Goal: Navigation & Orientation: Find specific page/section

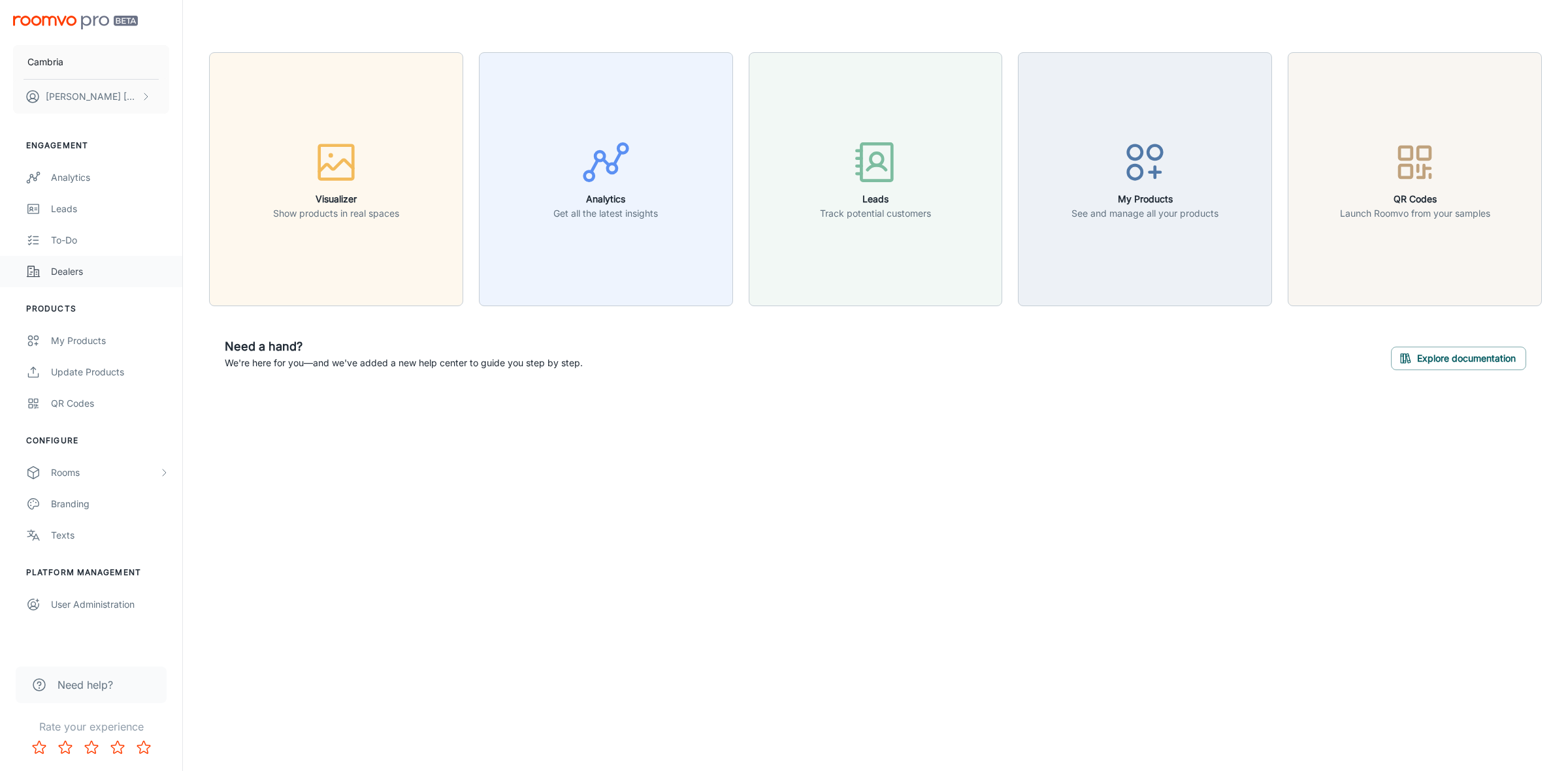
click at [72, 273] on div "Dealers" at bounding box center [110, 272] width 119 height 15
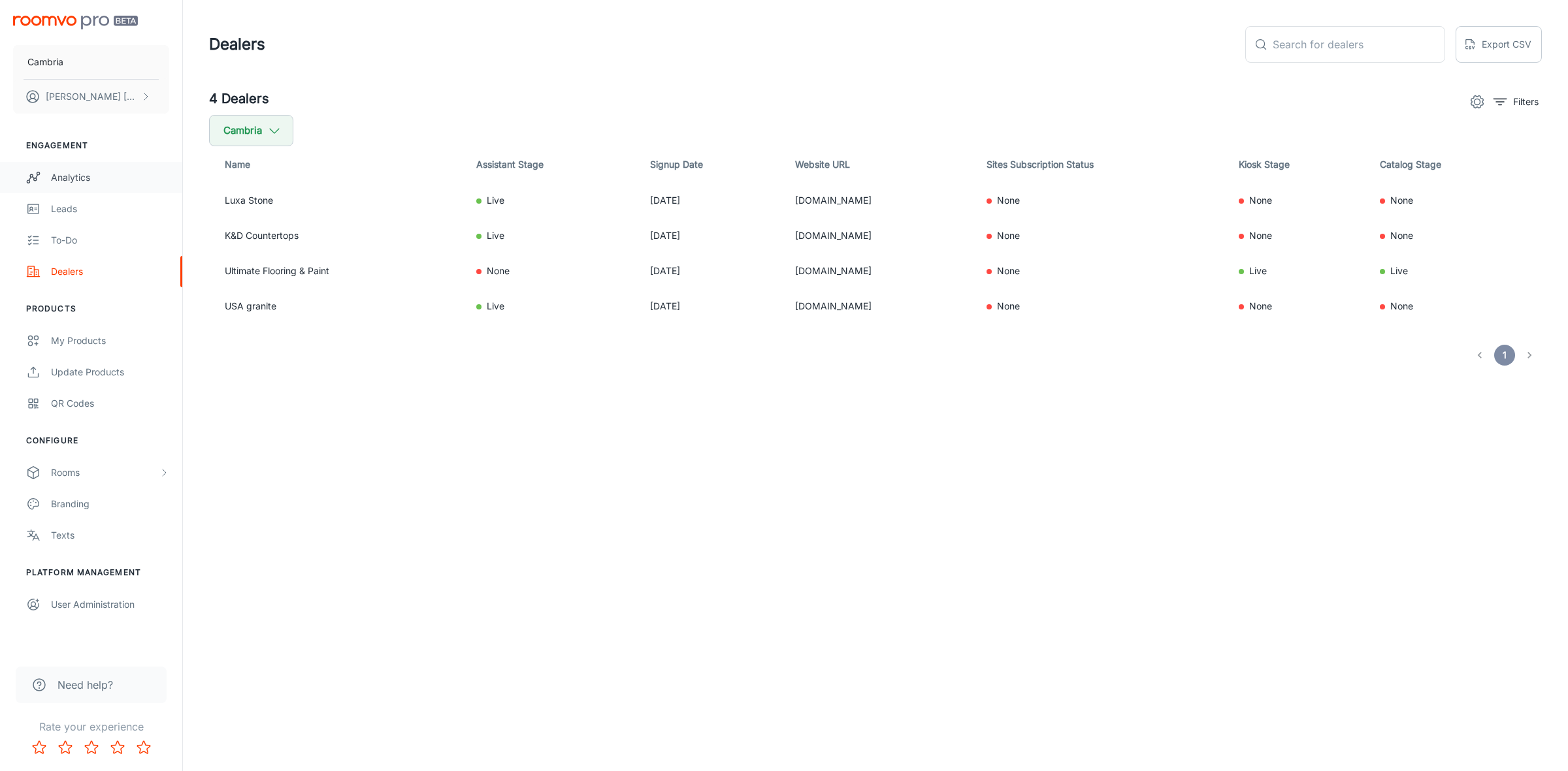
click at [70, 174] on div "Analytics" at bounding box center [110, 178] width 119 height 15
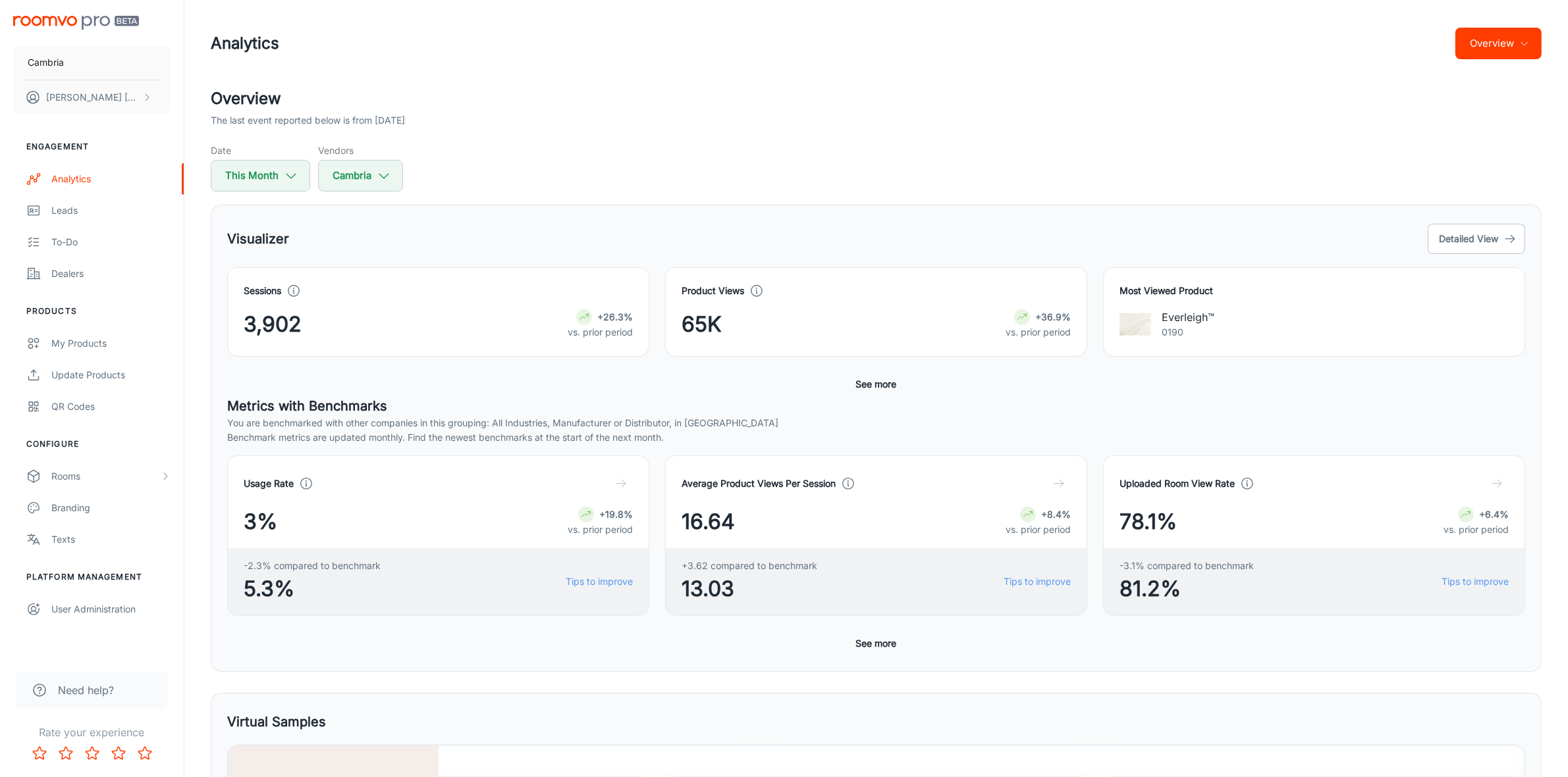
click at [1496, 41] on button "Overview" at bounding box center [1498, 44] width 86 height 32
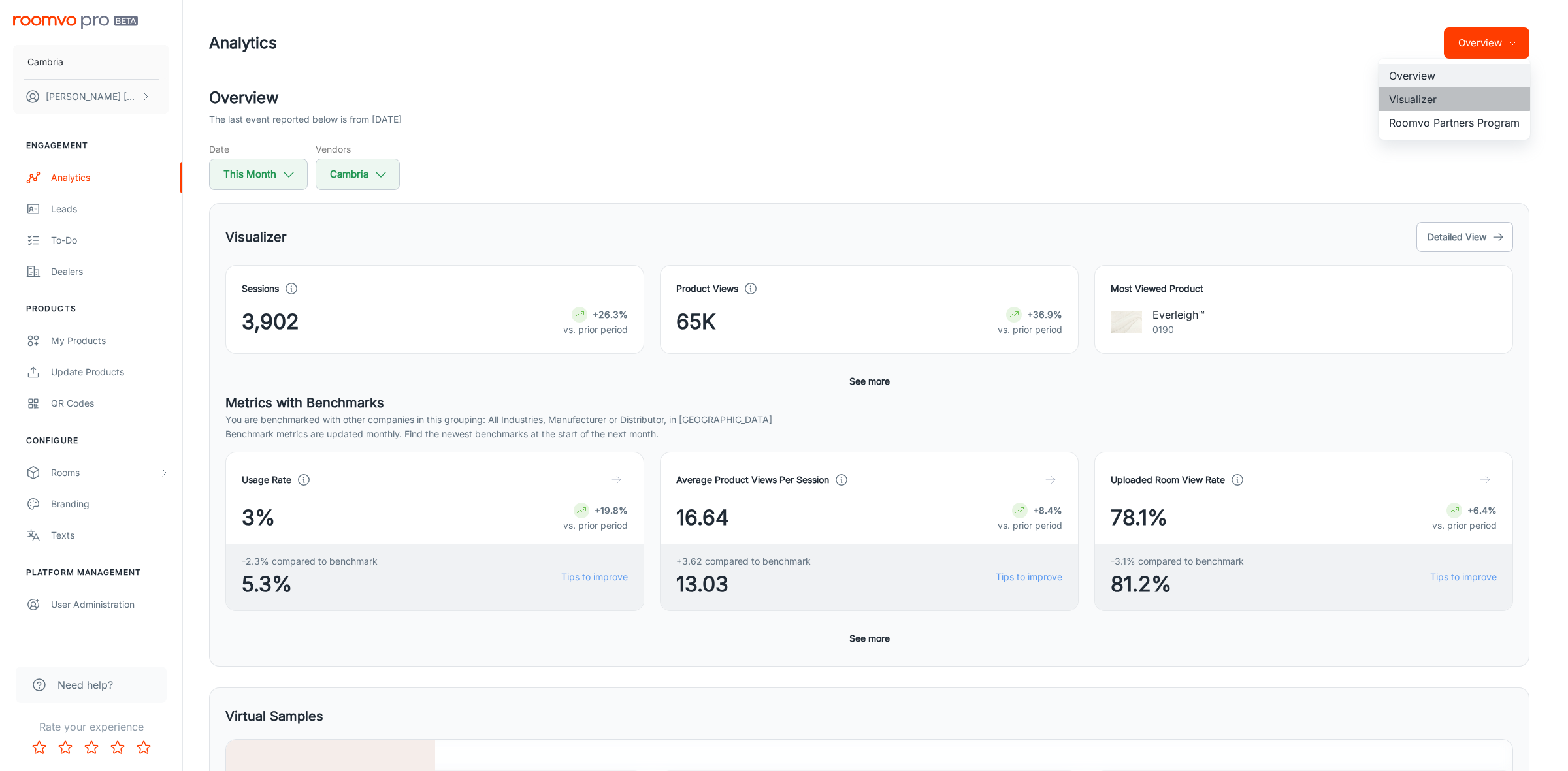
click at [1425, 98] on li "Visualizer" at bounding box center [1454, 98] width 151 height 23
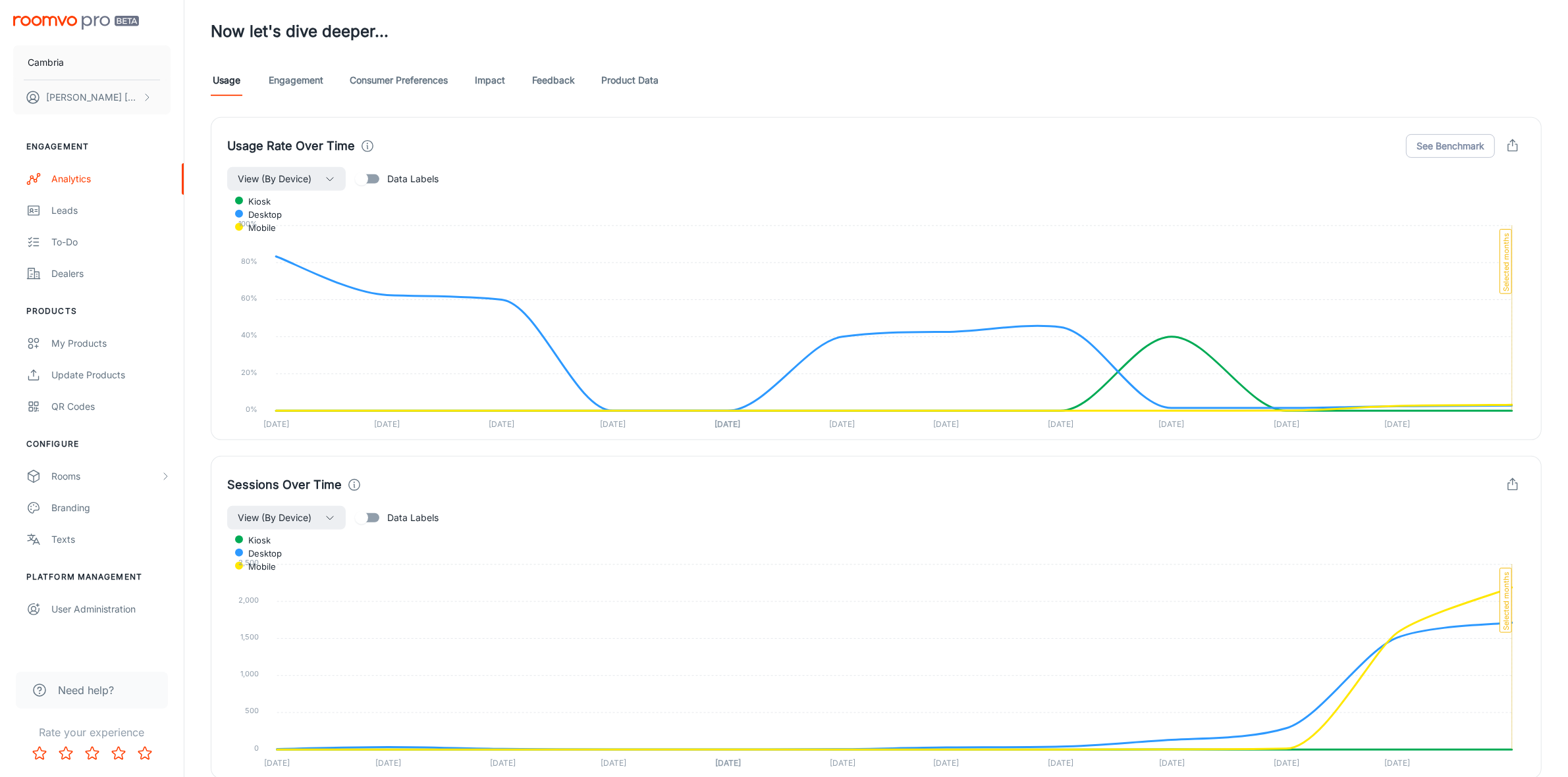
scroll to position [728, 0]
click at [558, 73] on link "Feedback" at bounding box center [553, 81] width 43 height 32
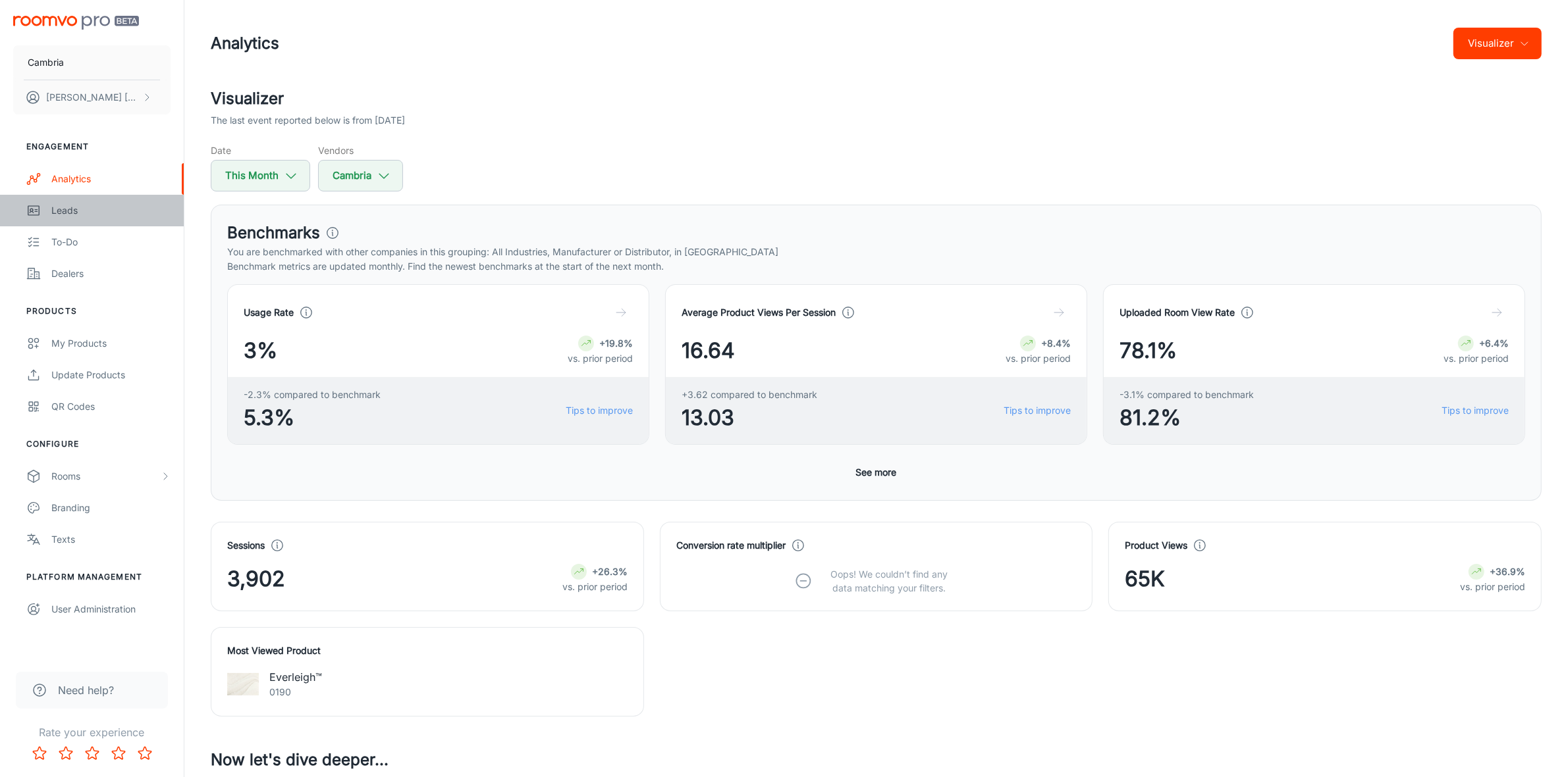
click at [64, 206] on div "Leads" at bounding box center [111, 211] width 120 height 15
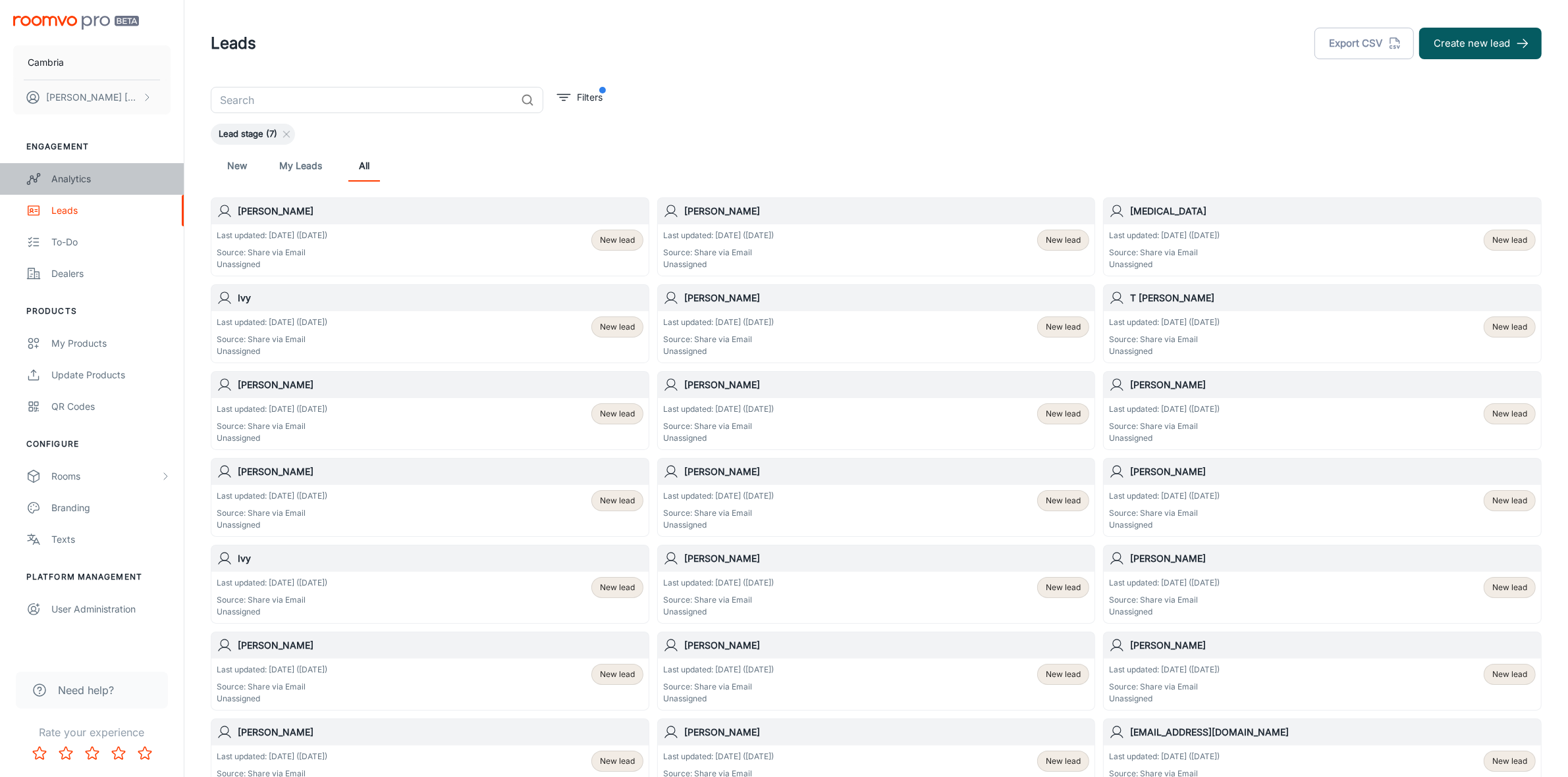
click at [70, 179] on div "Analytics" at bounding box center [111, 179] width 120 height 15
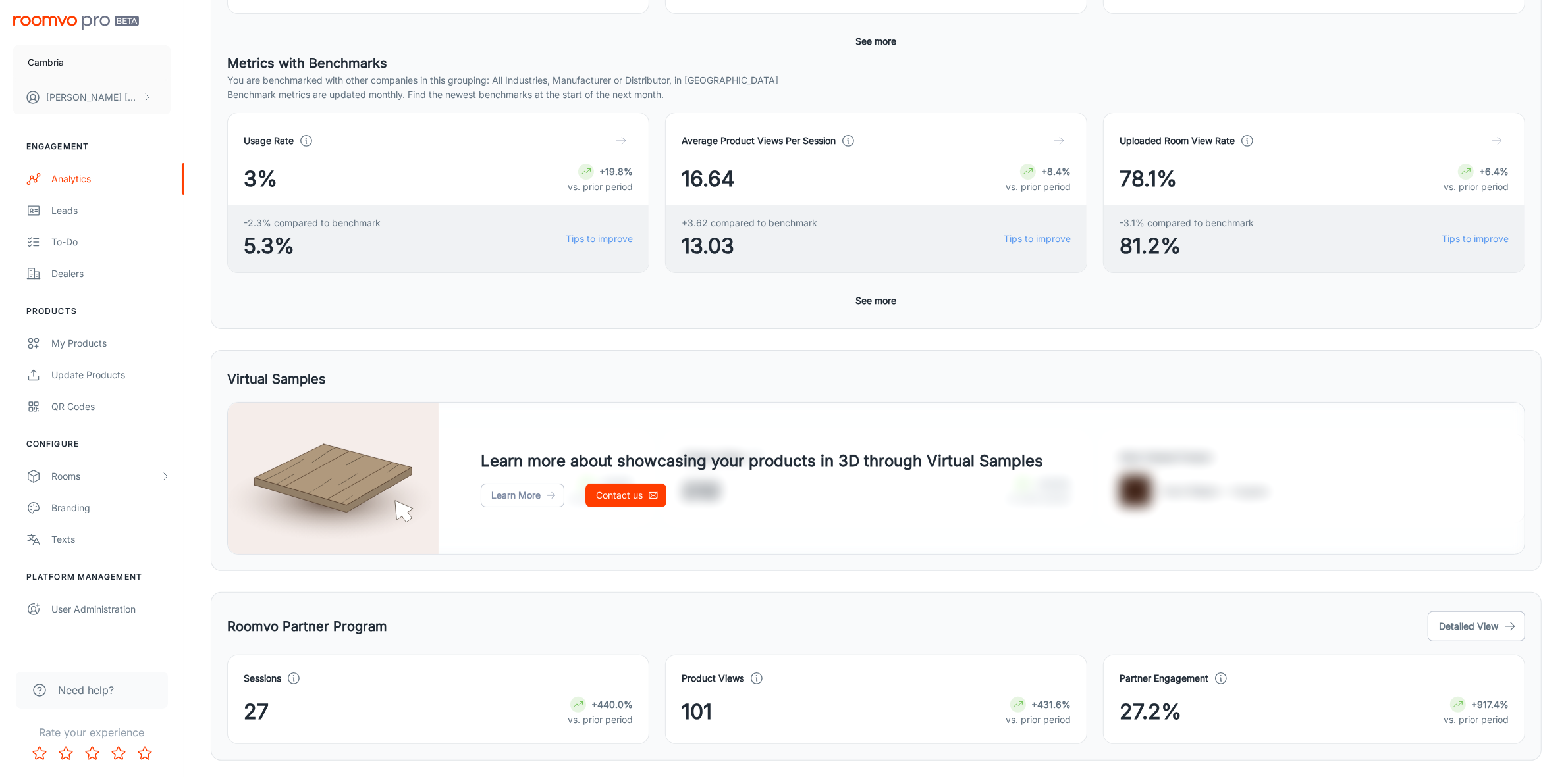
scroll to position [382, 0]
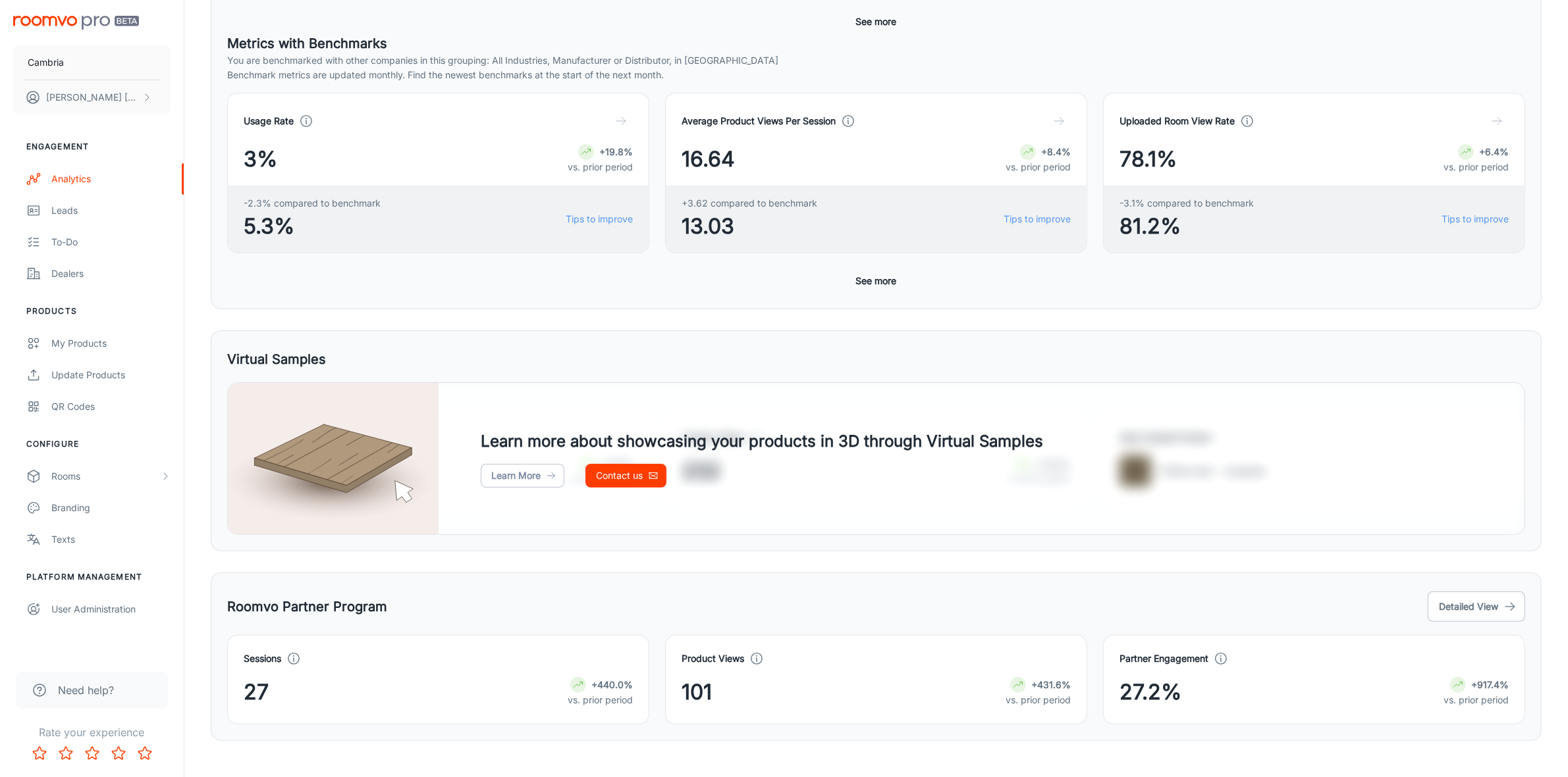
scroll to position [382, 0]
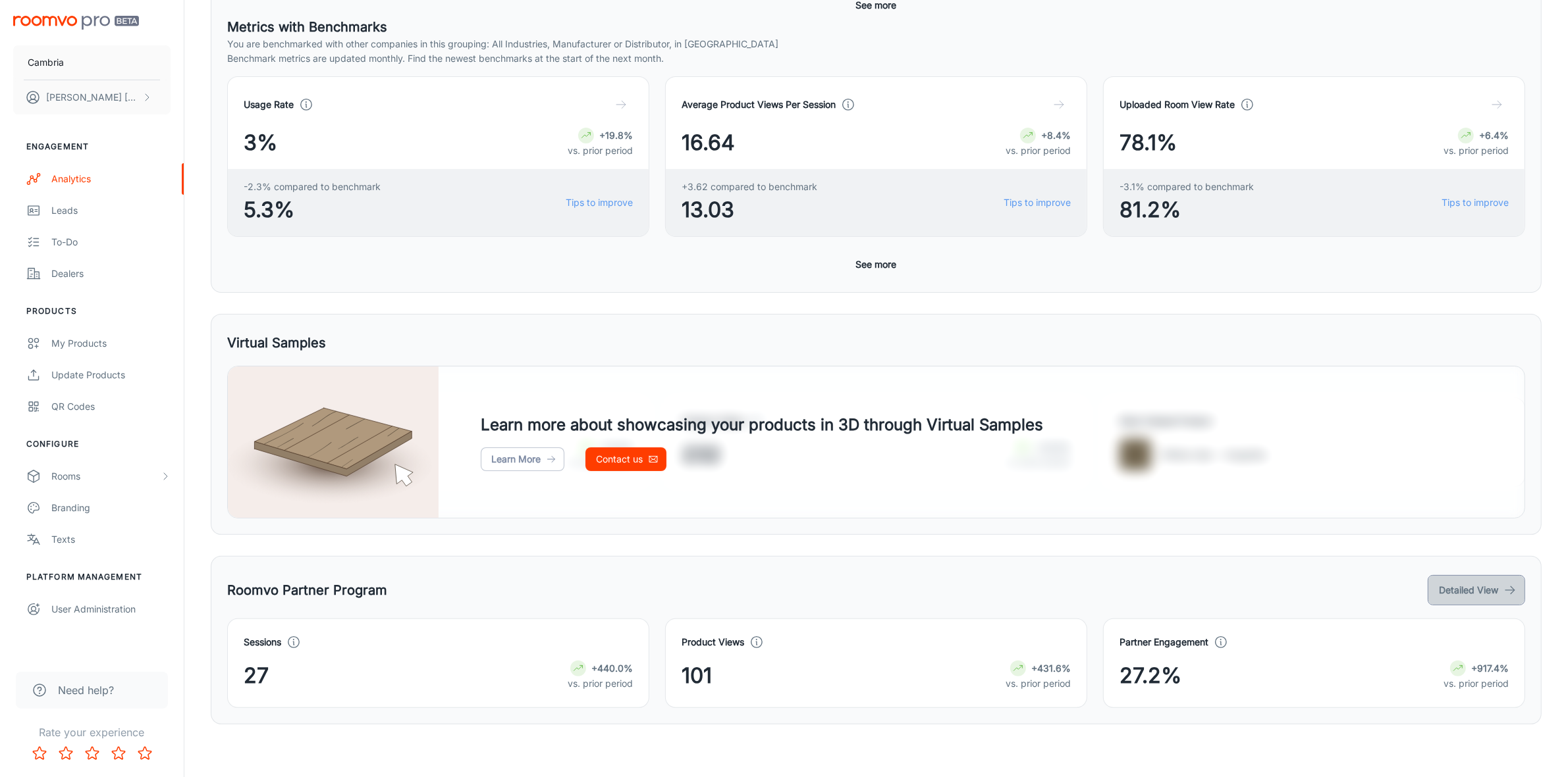
click at [1476, 586] on button "Detailed View" at bounding box center [1475, 590] width 97 height 30
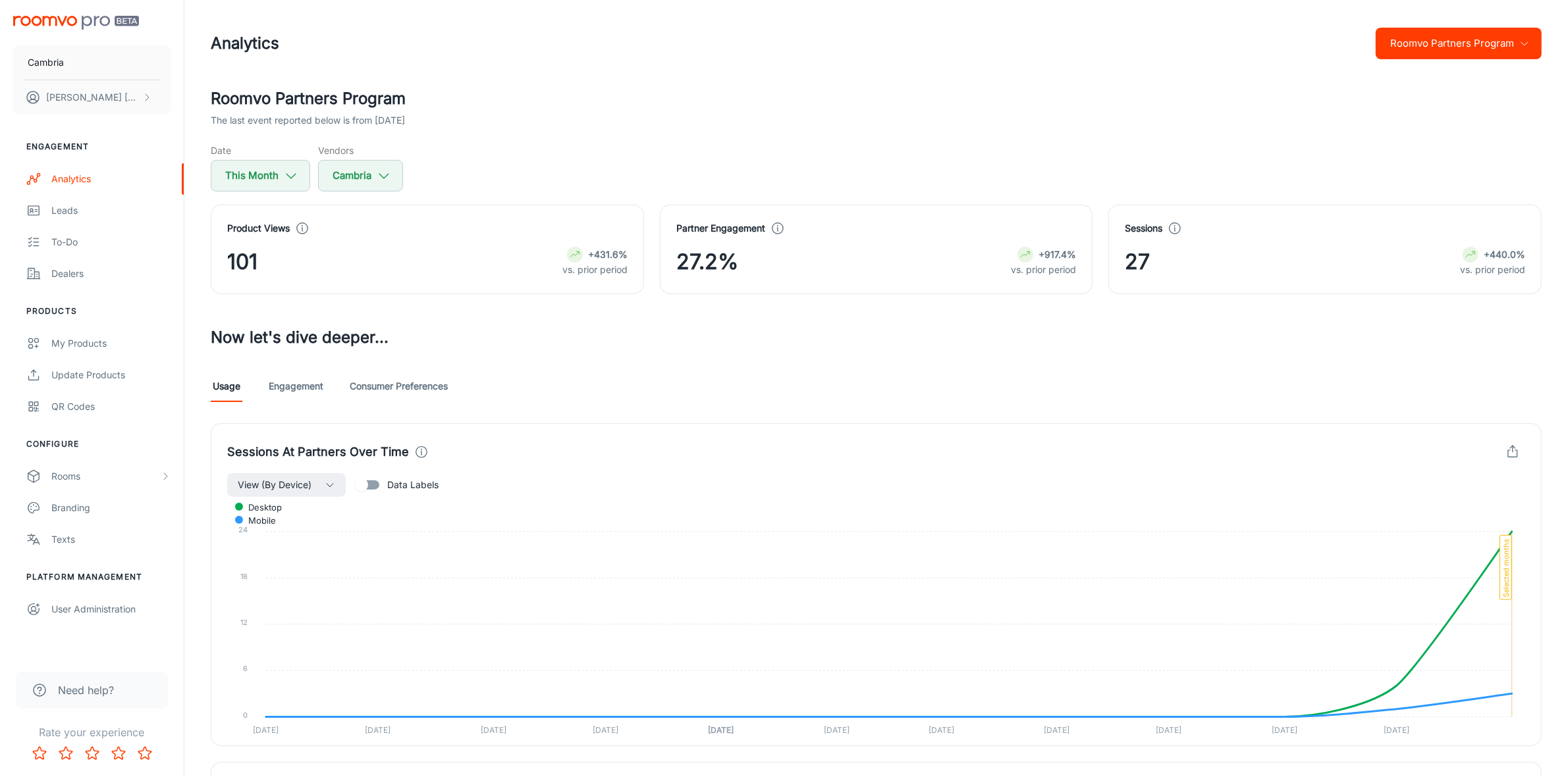
click at [1442, 45] on button "Roomvo Partners Program" at bounding box center [1459, 44] width 166 height 32
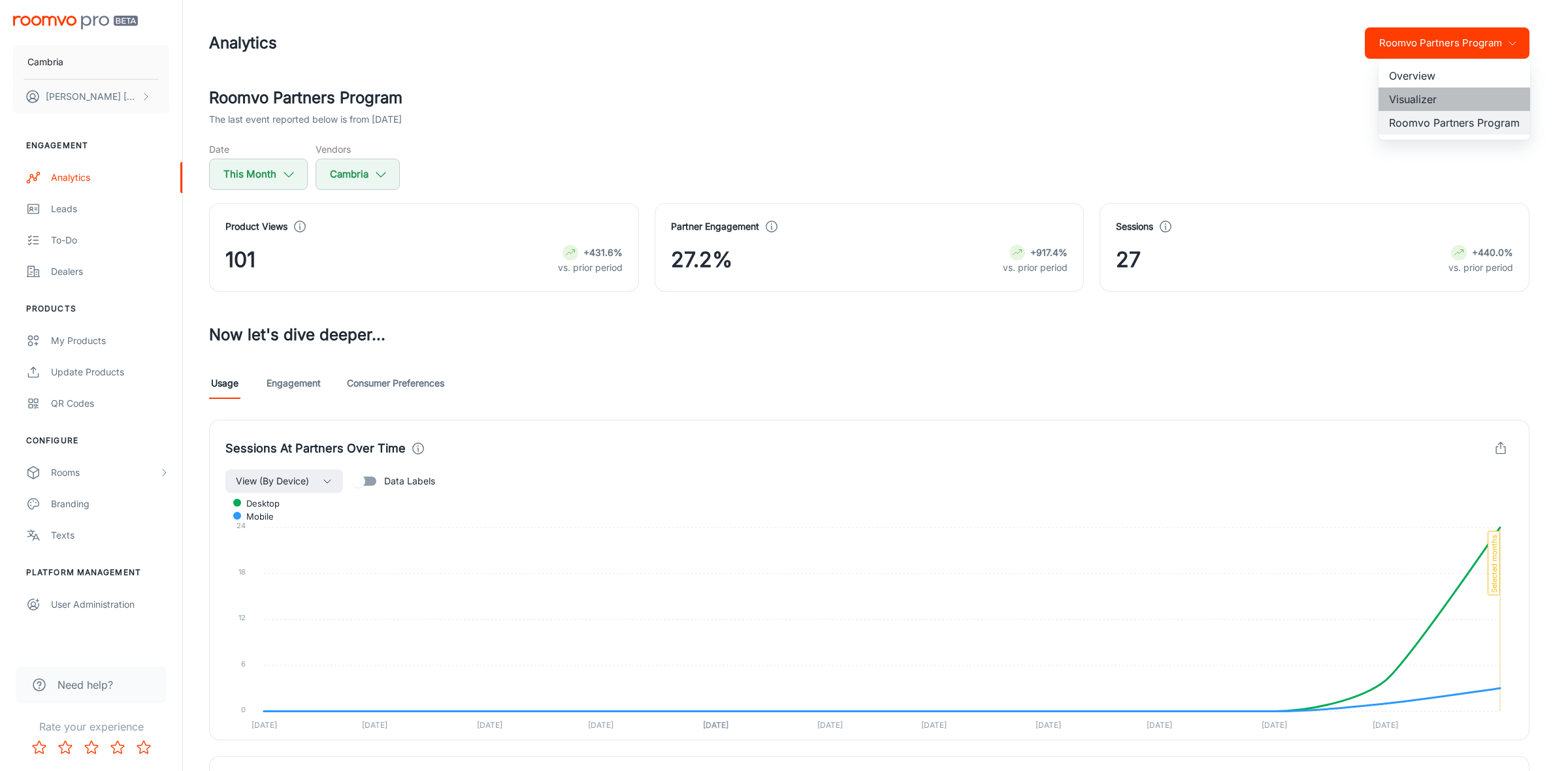
click at [1430, 102] on li "Visualizer" at bounding box center [1454, 98] width 151 height 23
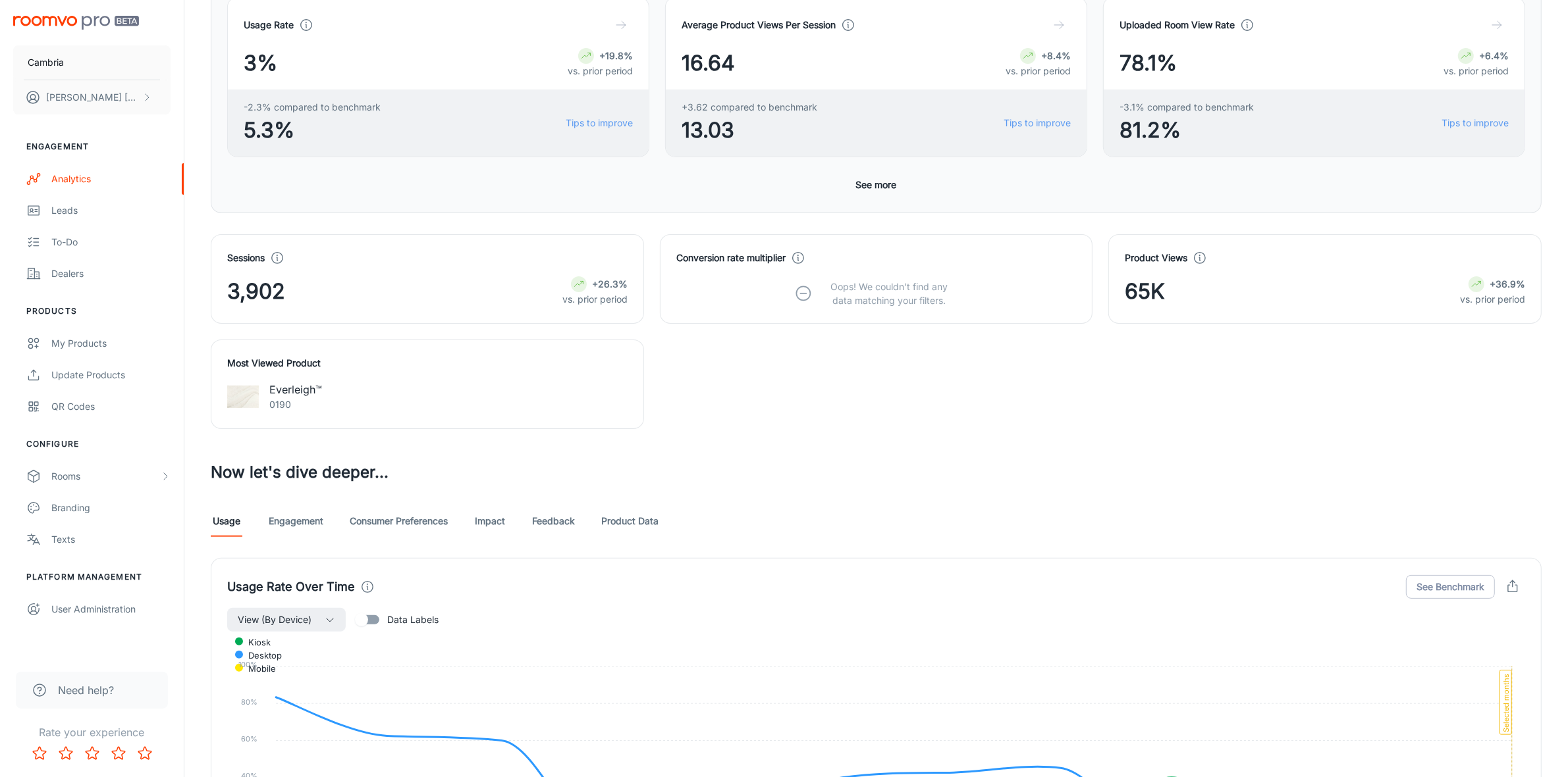
scroll to position [493, 0]
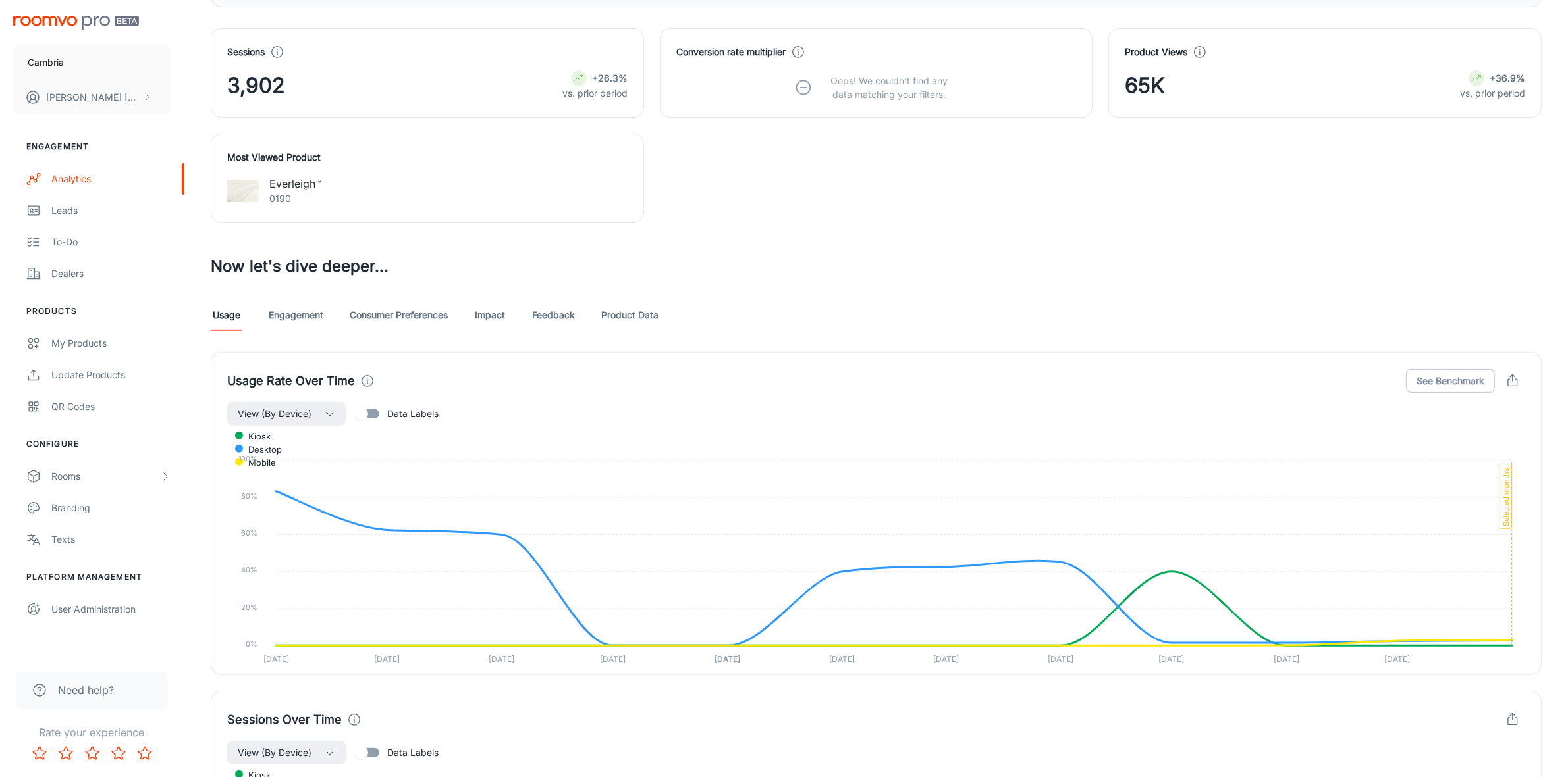
click at [563, 311] on link "Feedback" at bounding box center [553, 316] width 43 height 32
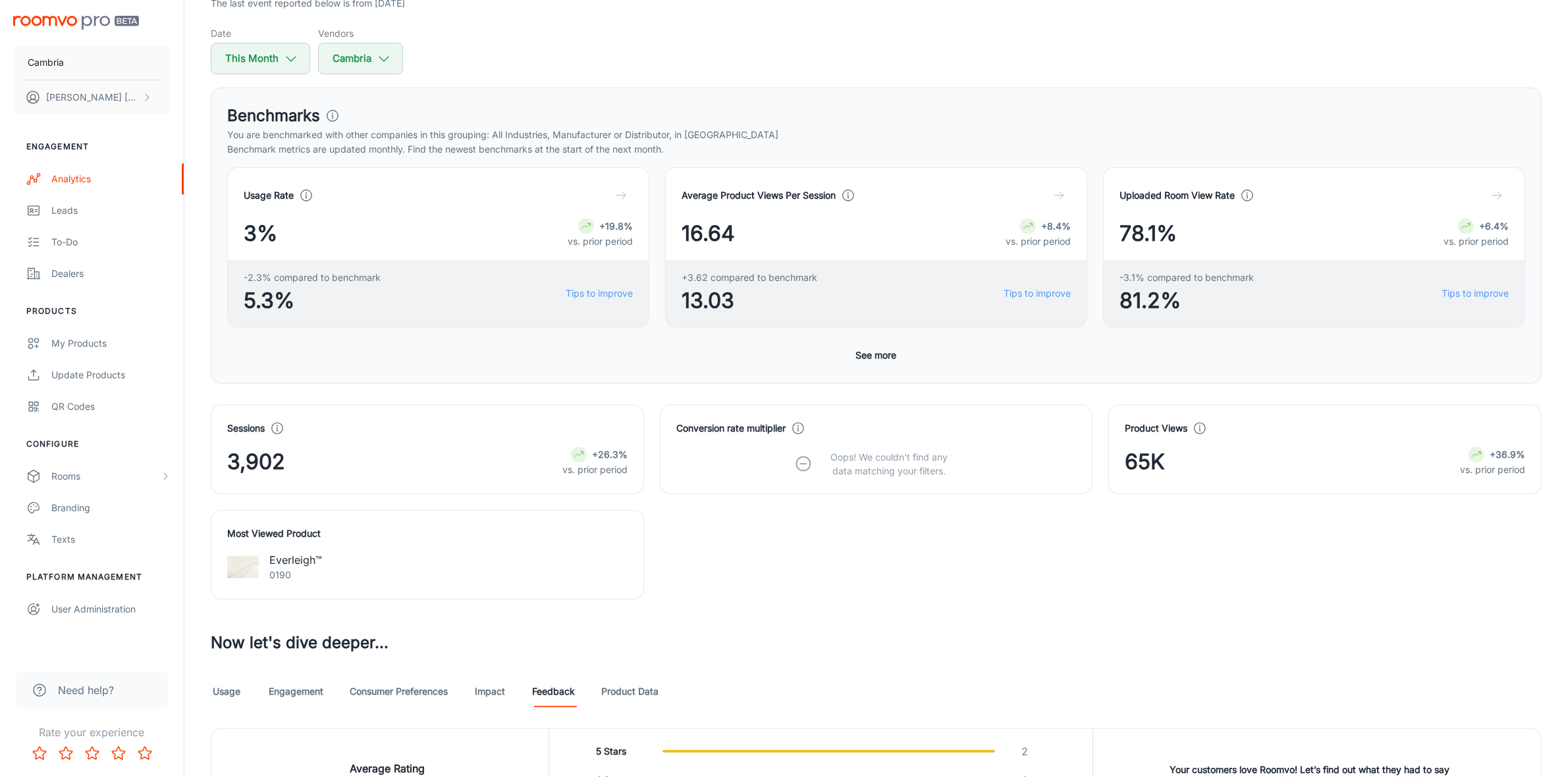
scroll to position [80, 0]
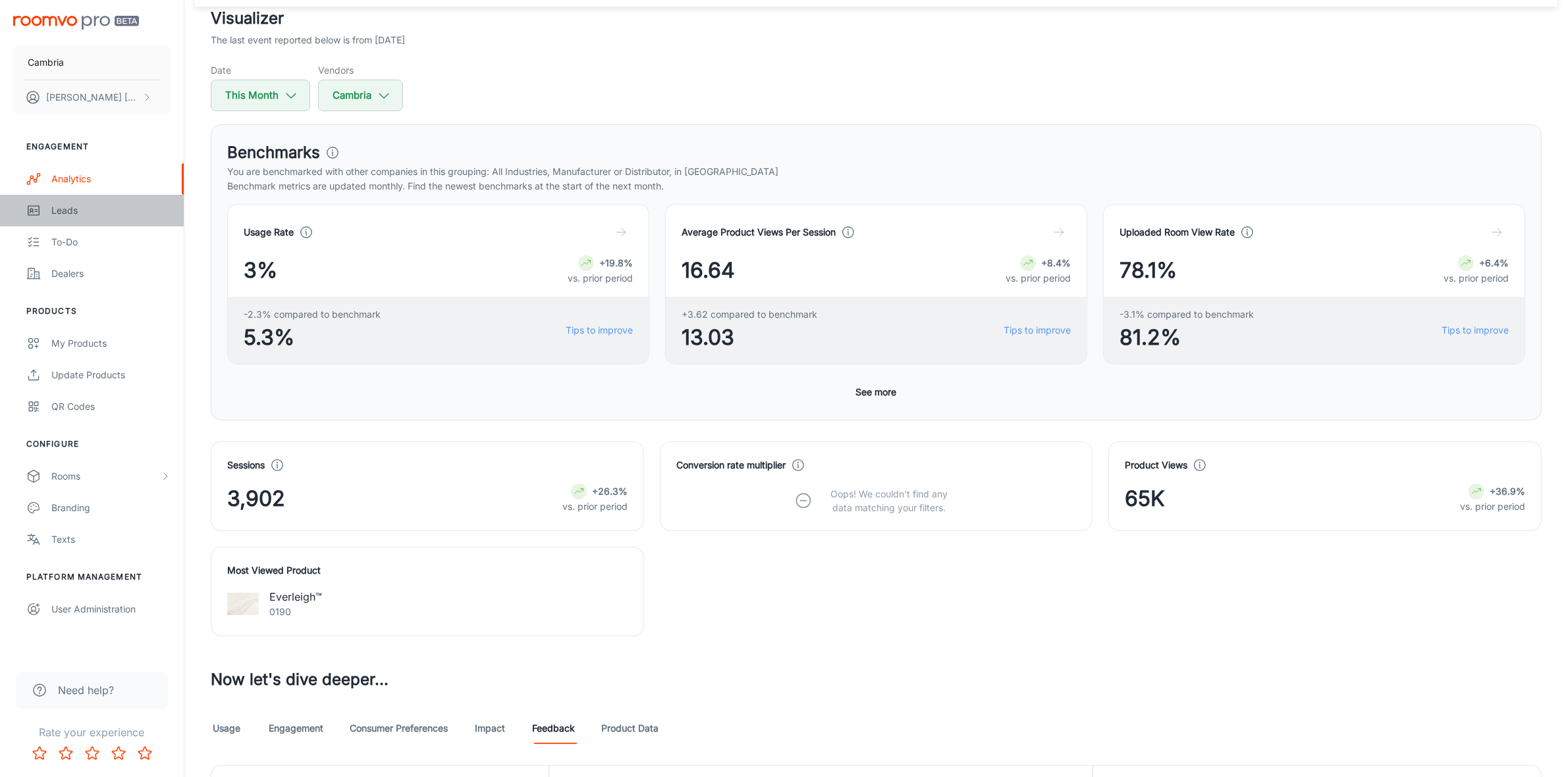
click at [70, 208] on div "Leads" at bounding box center [111, 211] width 120 height 15
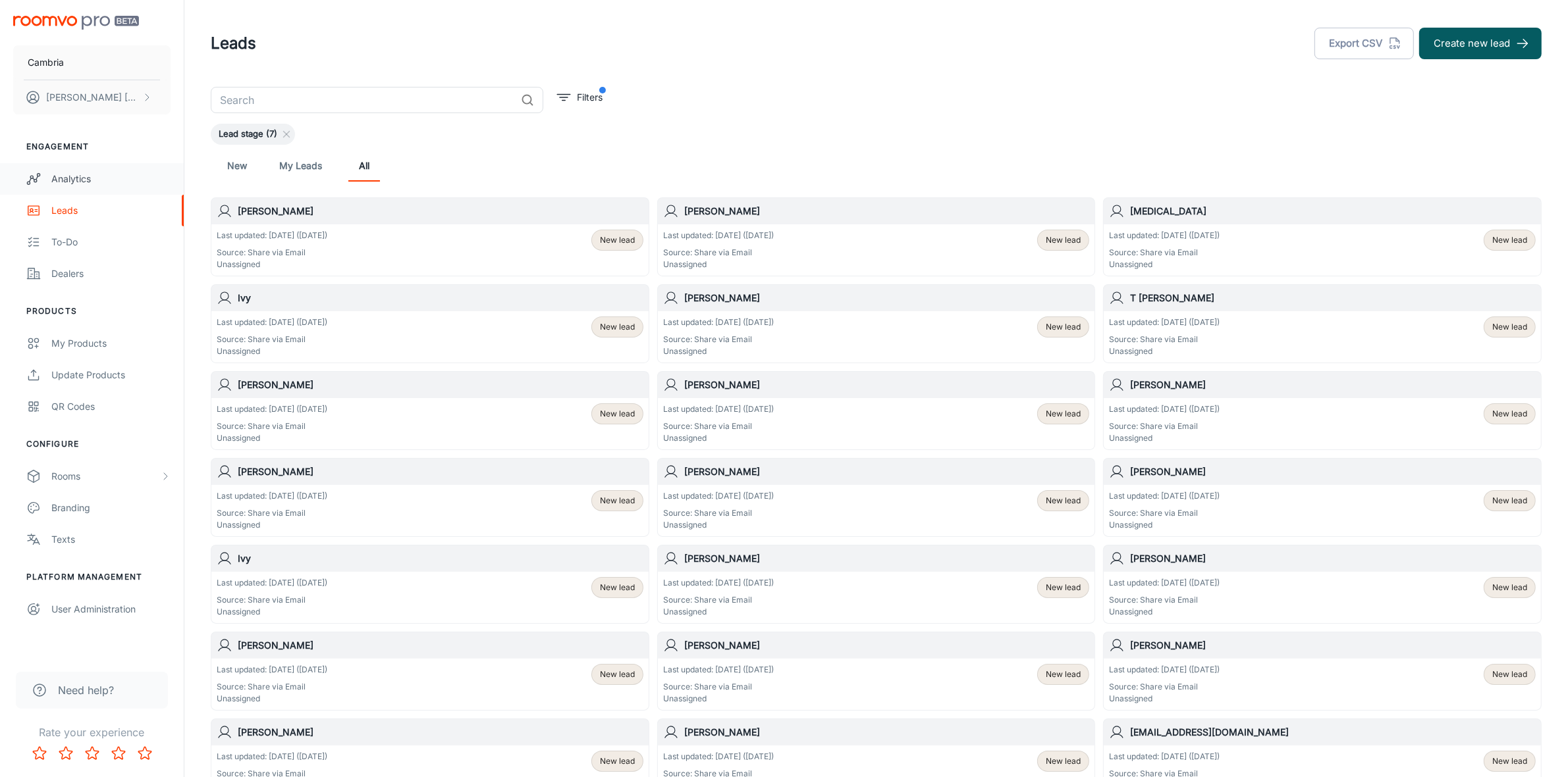
click at [57, 172] on div "Analytics" at bounding box center [111, 179] width 120 height 15
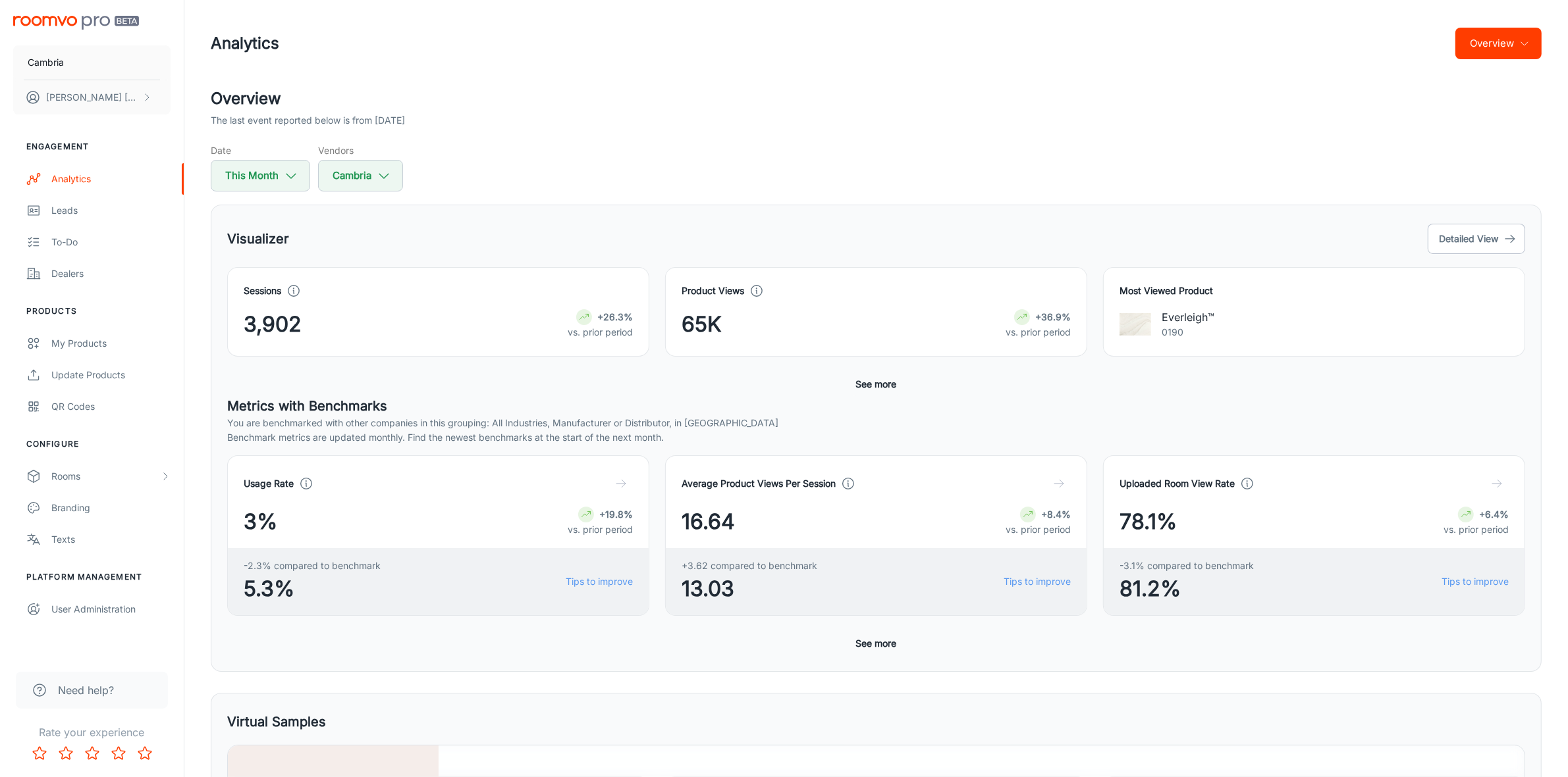
click at [887, 387] on button "See more" at bounding box center [876, 384] width 51 height 23
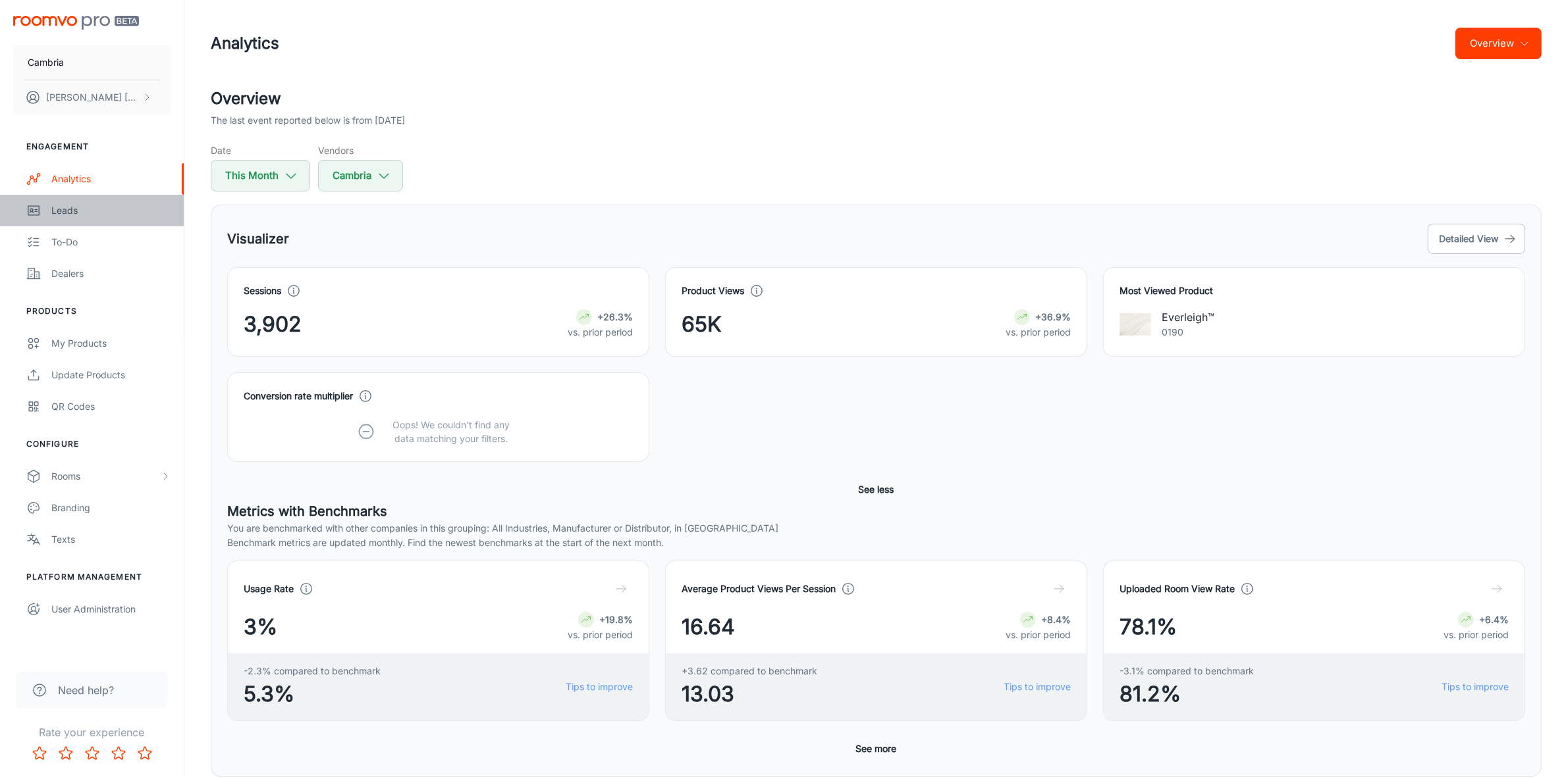
click at [50, 214] on link "Leads" at bounding box center [92, 211] width 184 height 32
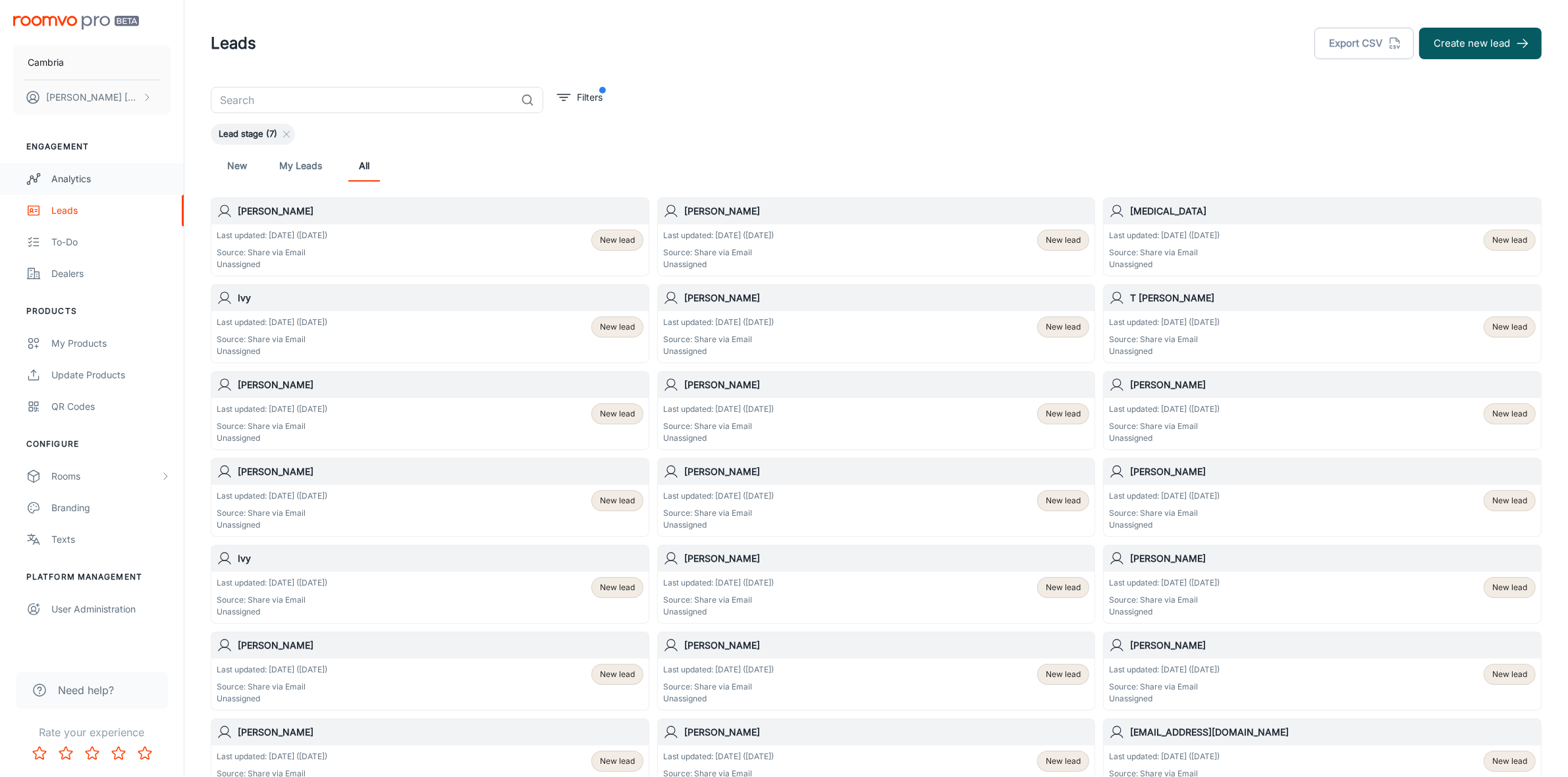
click at [71, 175] on div "Analytics" at bounding box center [111, 179] width 120 height 15
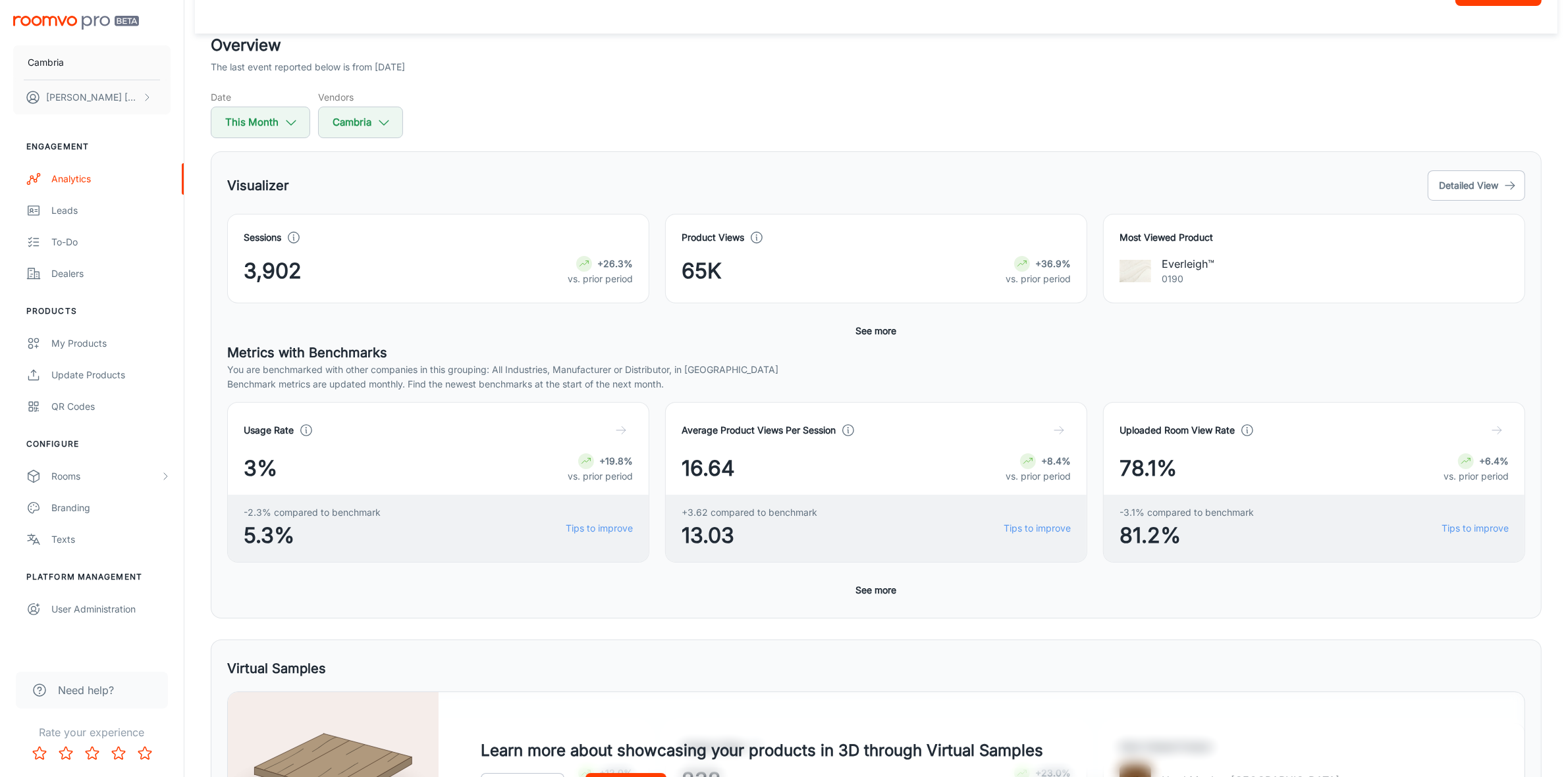
scroll to position [52, 0]
click at [58, 207] on div "Leads" at bounding box center [111, 211] width 120 height 15
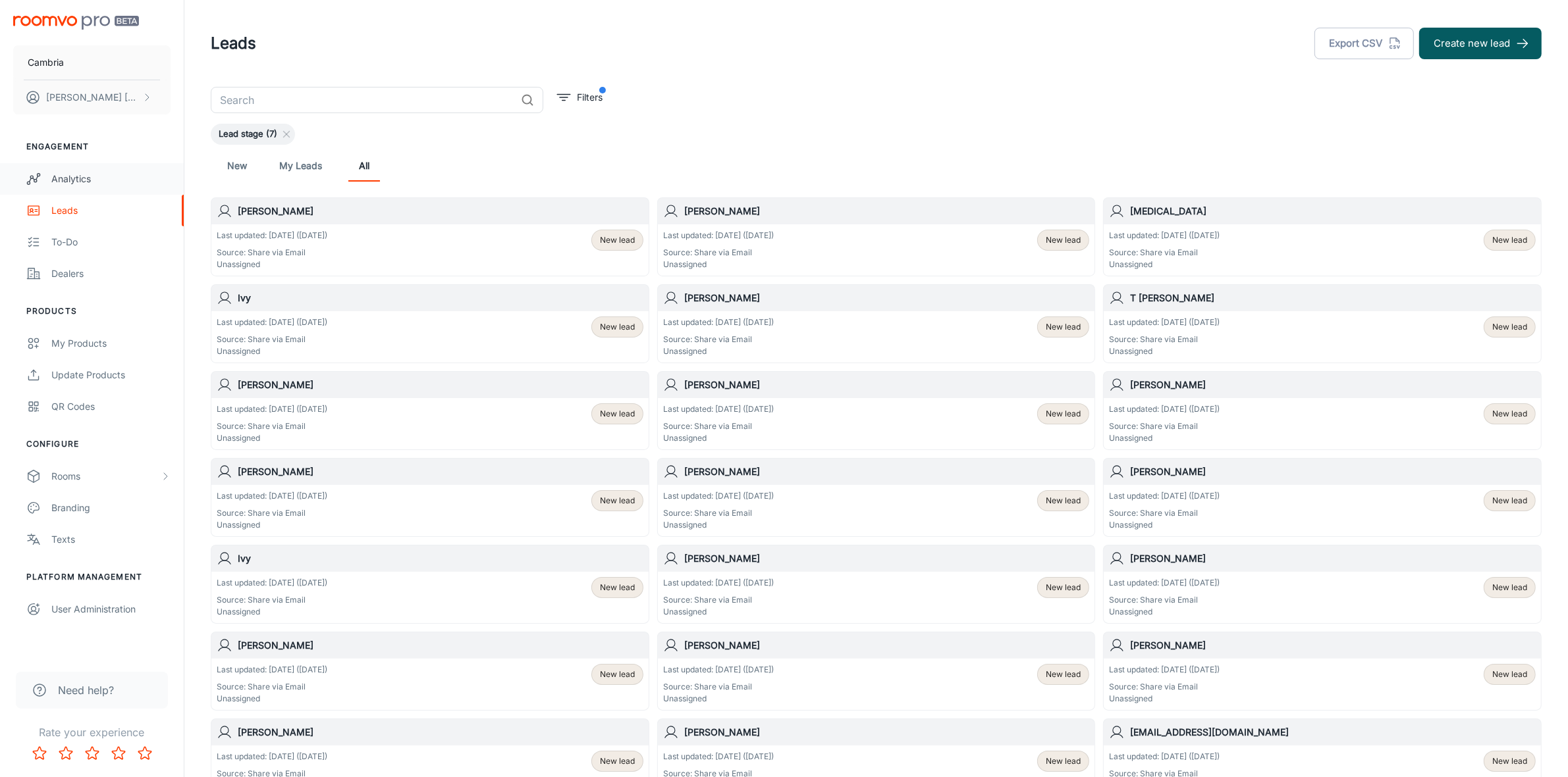
click at [63, 179] on div "Analytics" at bounding box center [111, 179] width 120 height 15
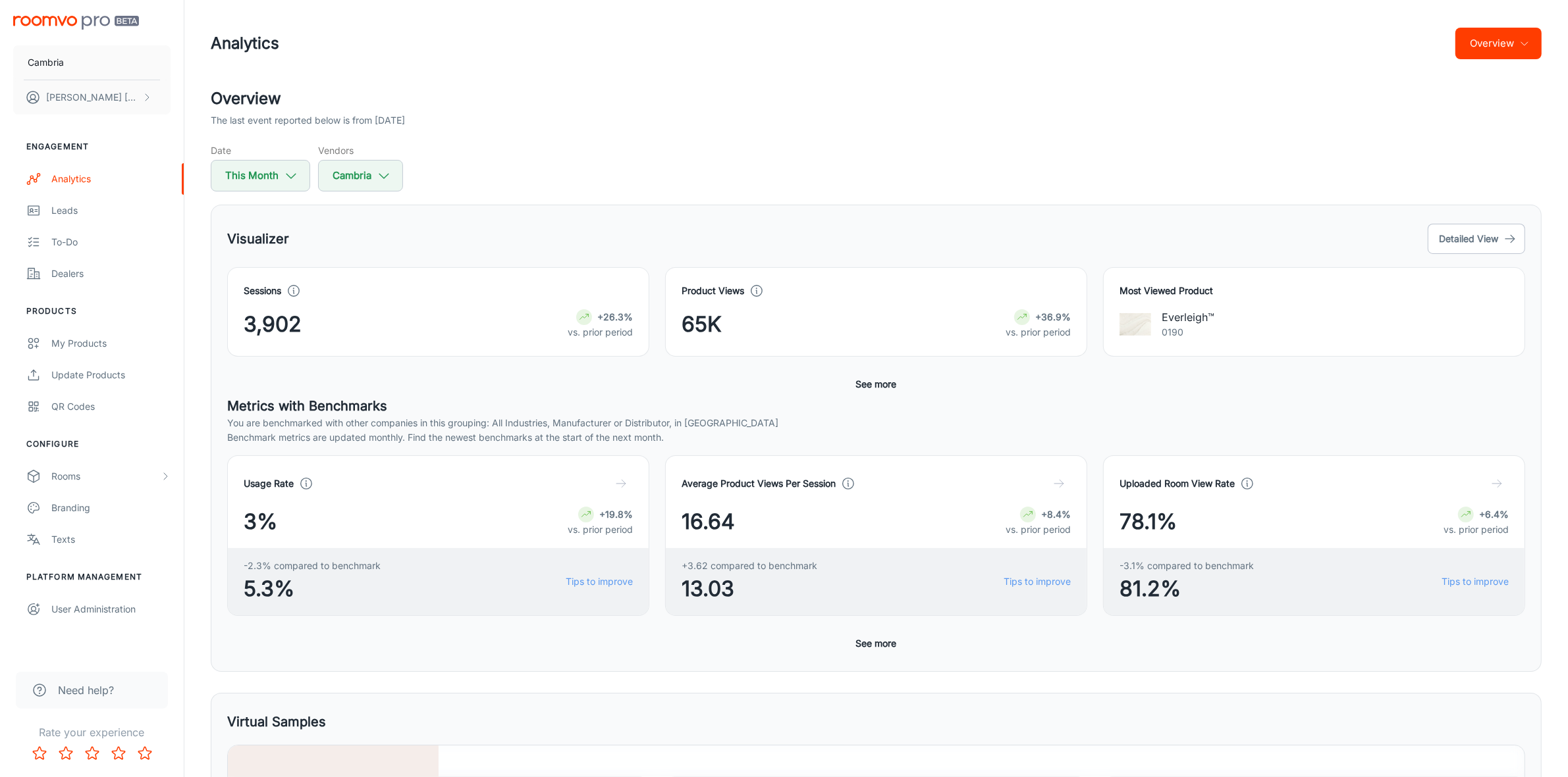
click at [1524, 48] on icon "button" at bounding box center [1523, 43] width 10 height 10
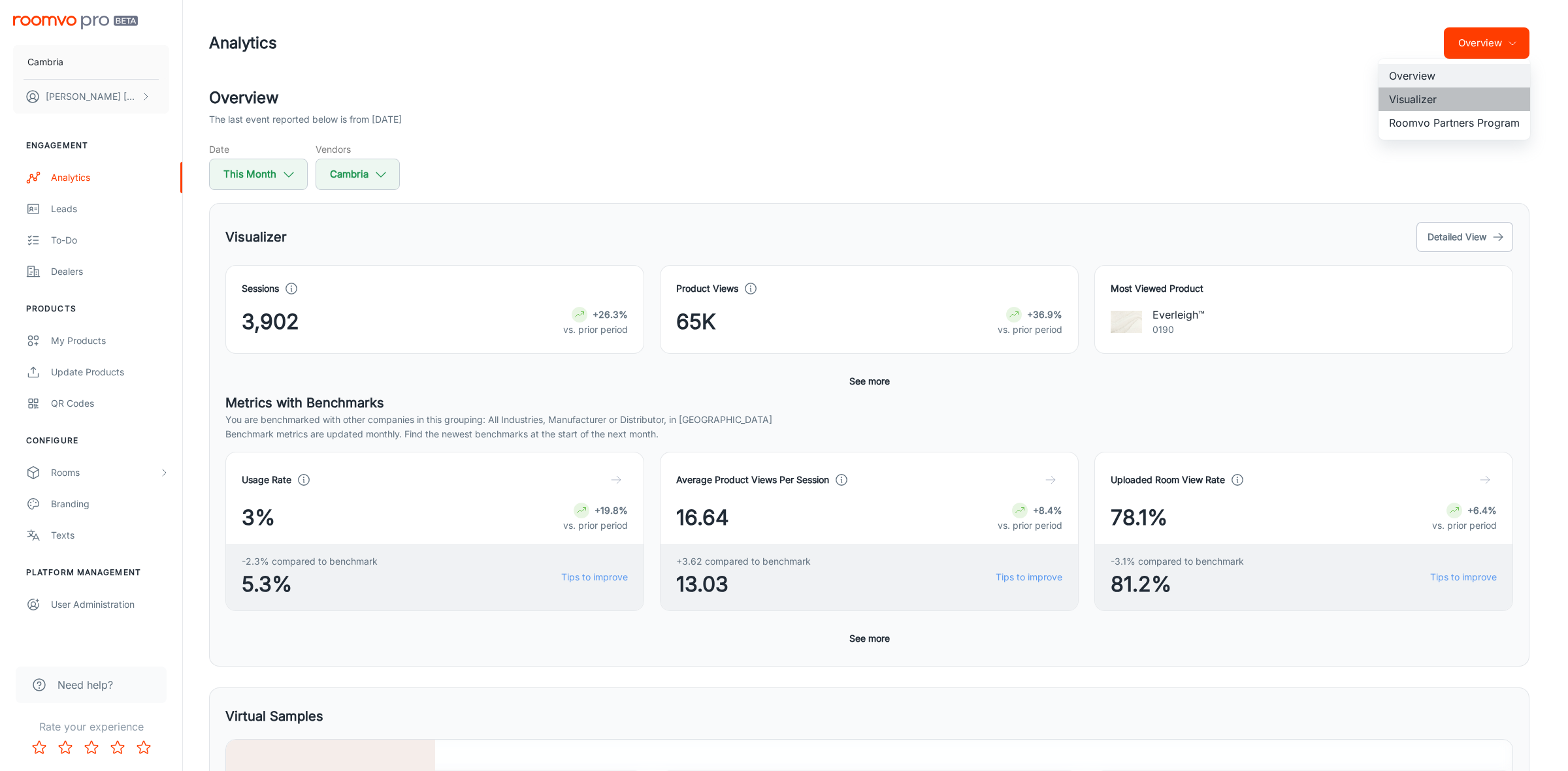
click at [1425, 95] on li "Visualizer" at bounding box center [1454, 98] width 151 height 23
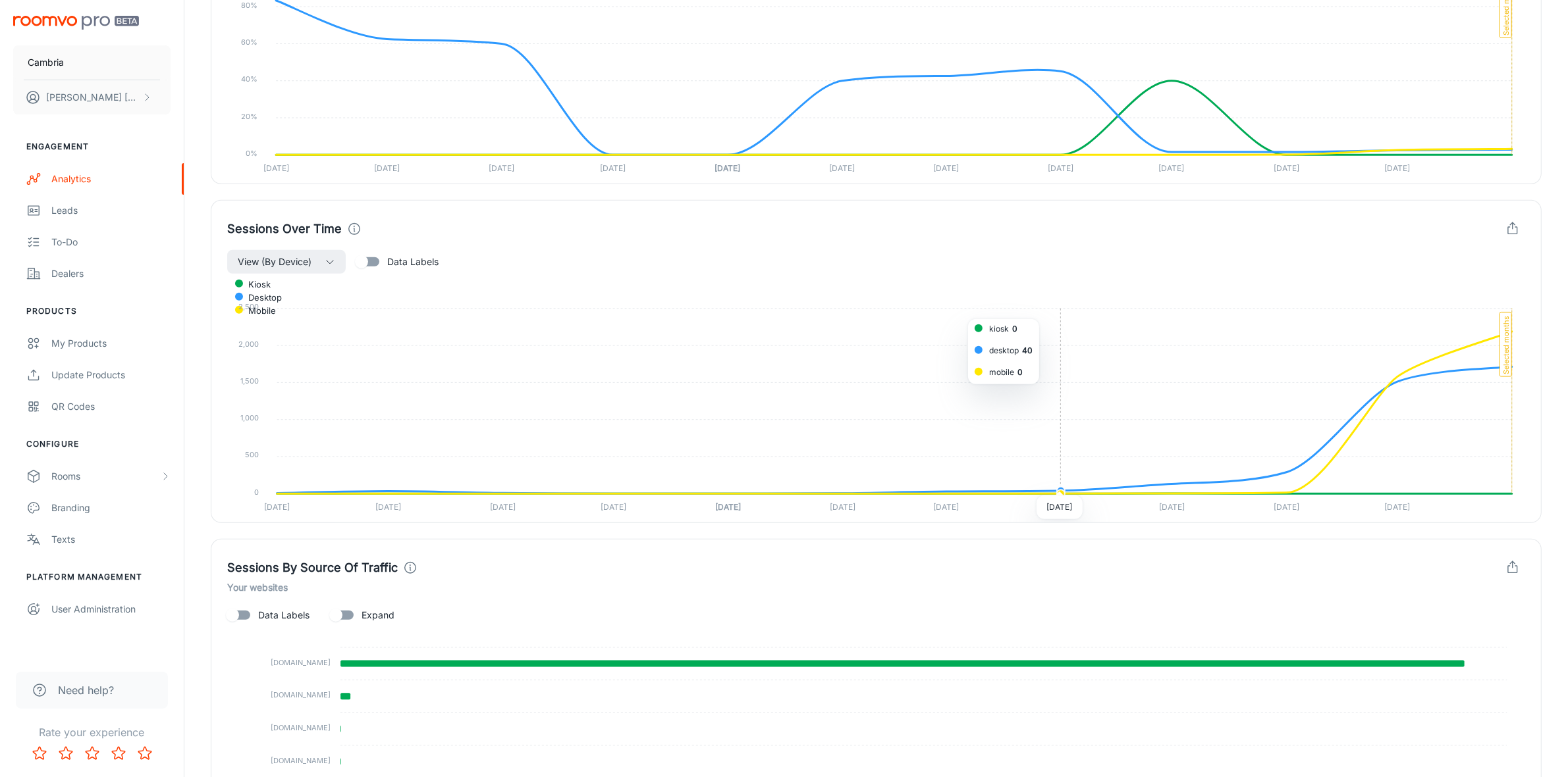
scroll to position [562, 0]
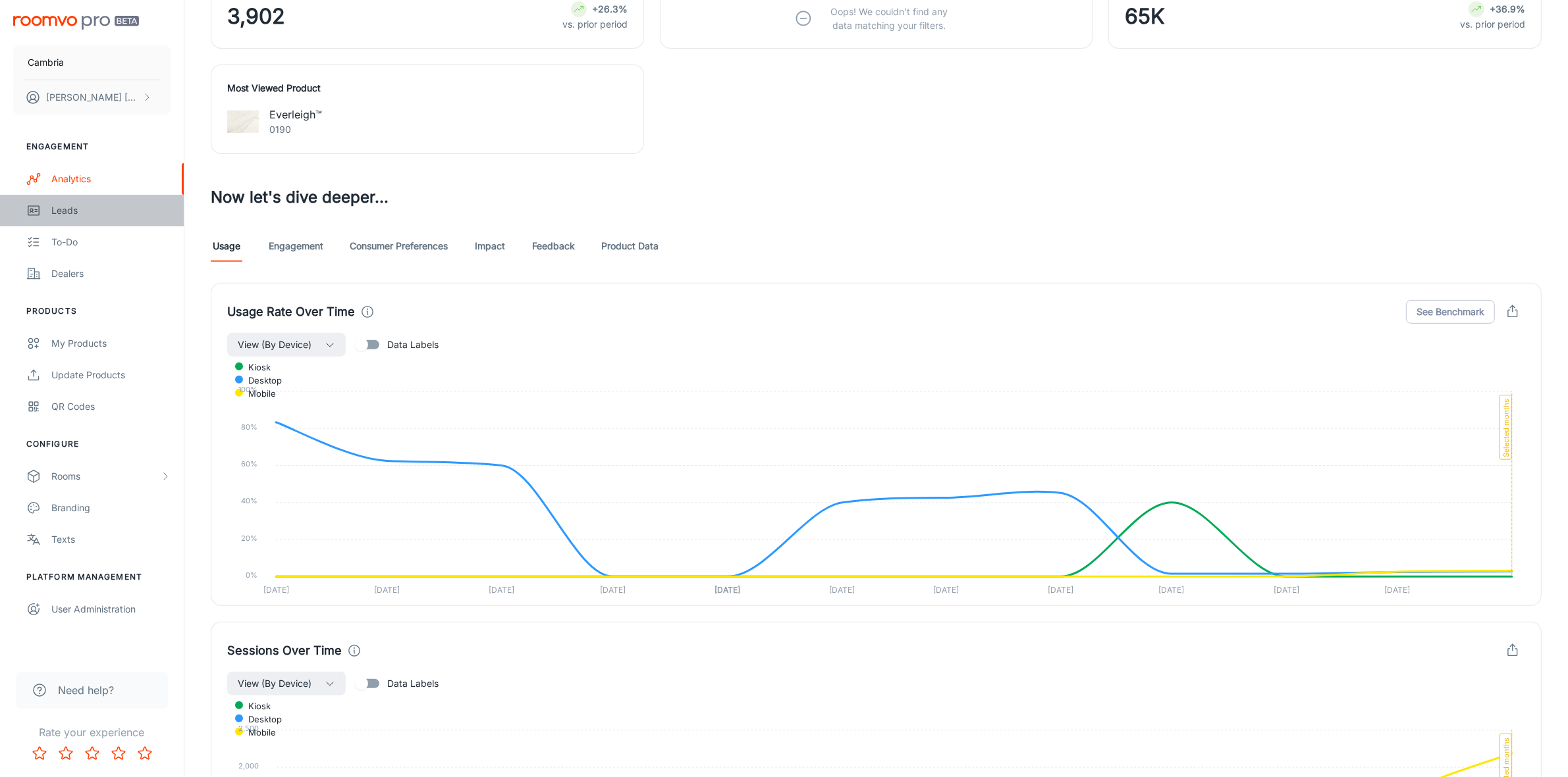
click at [56, 207] on div "Leads" at bounding box center [111, 211] width 120 height 15
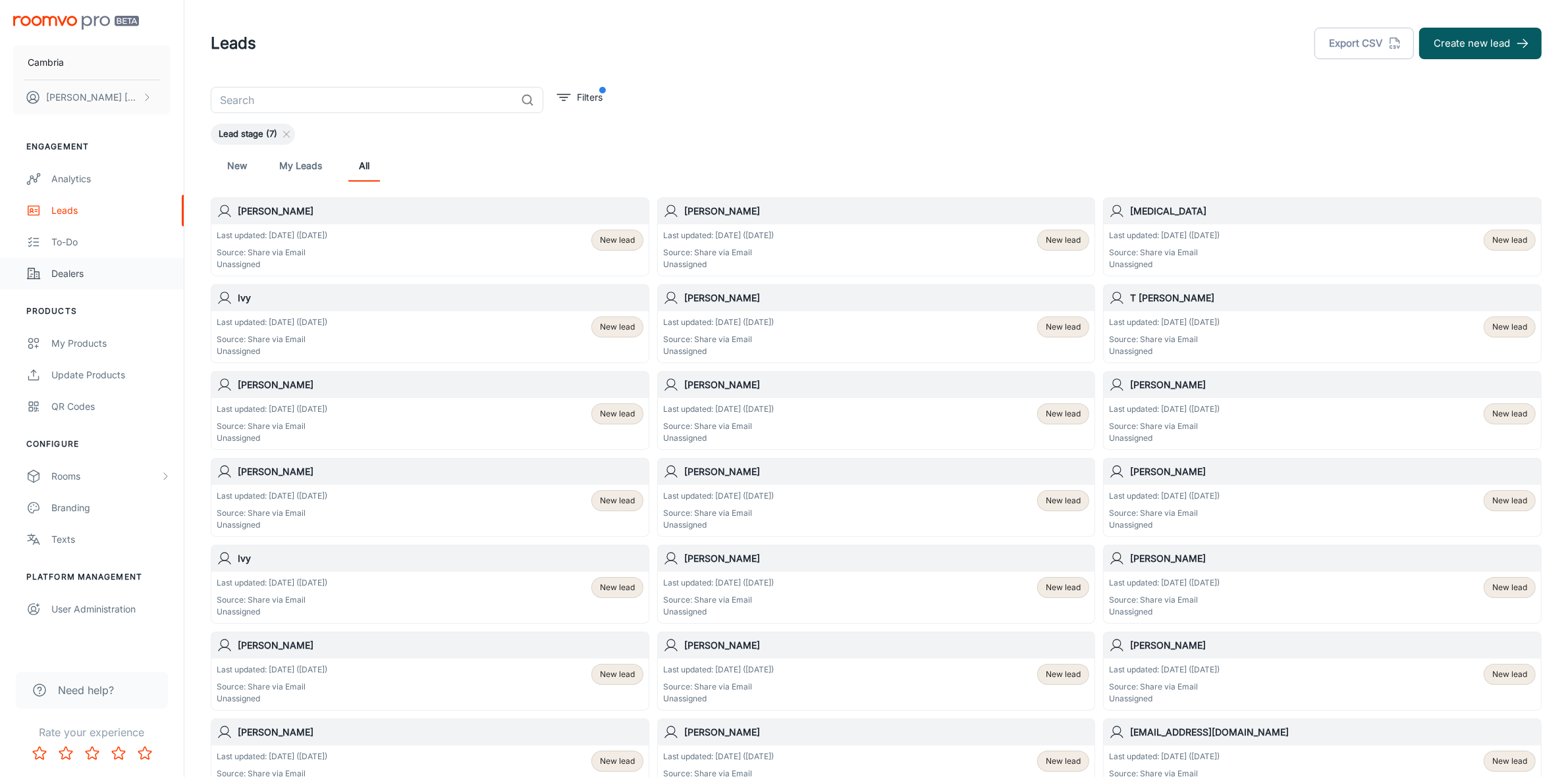
click at [77, 264] on link "Dealers" at bounding box center [92, 274] width 184 height 32
